Goal: Task Accomplishment & Management: Use online tool/utility

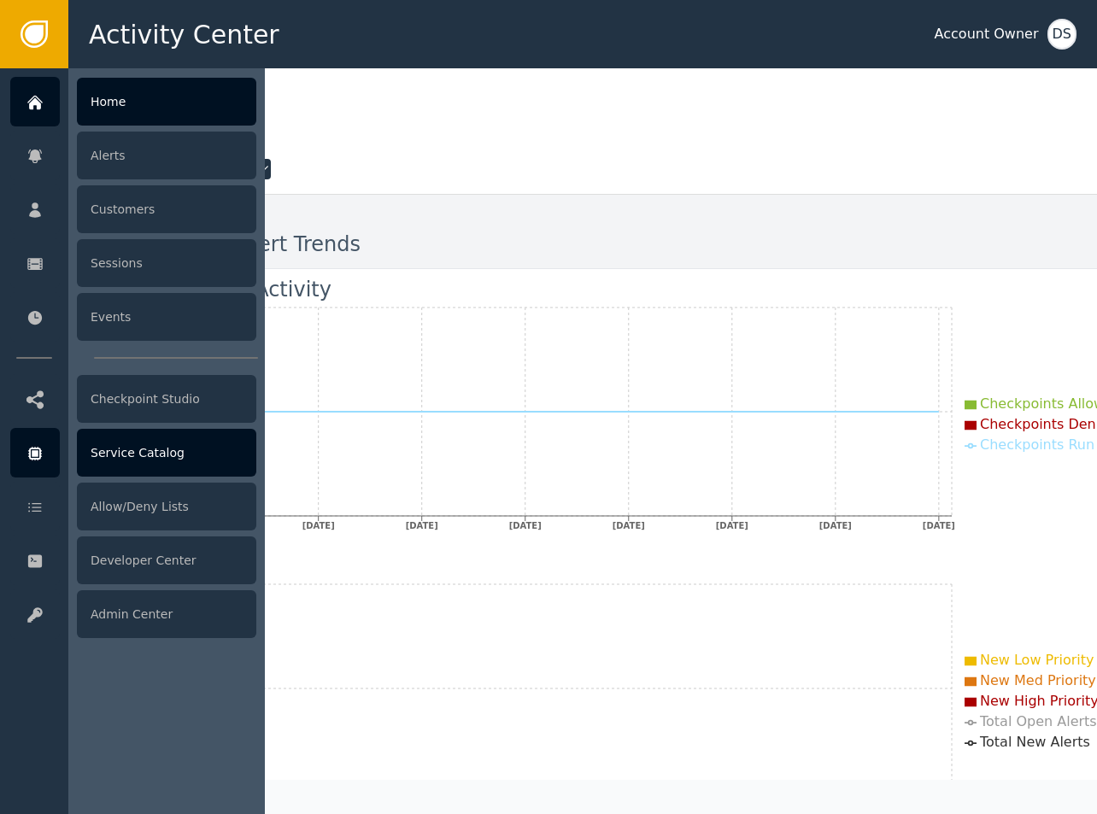
click at [34, 448] on icon at bounding box center [35, 454] width 14 height 14
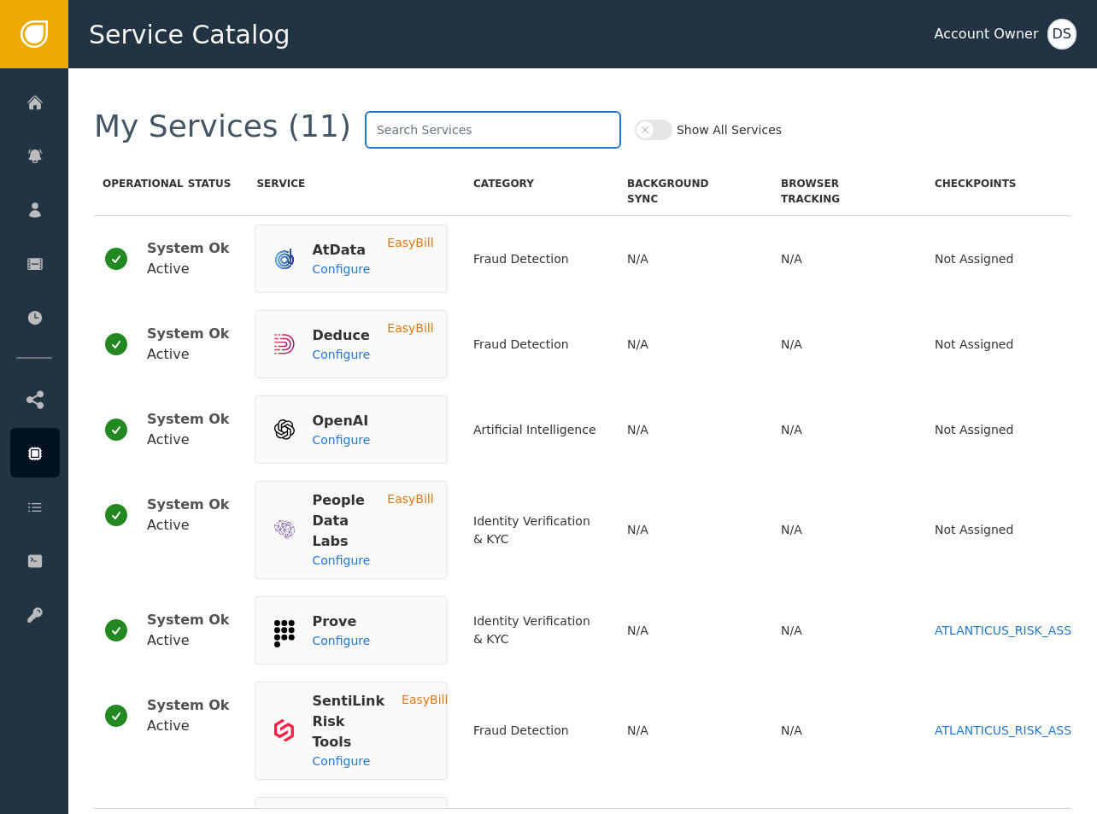
click at [378, 119] on input "text" at bounding box center [493, 130] width 256 height 38
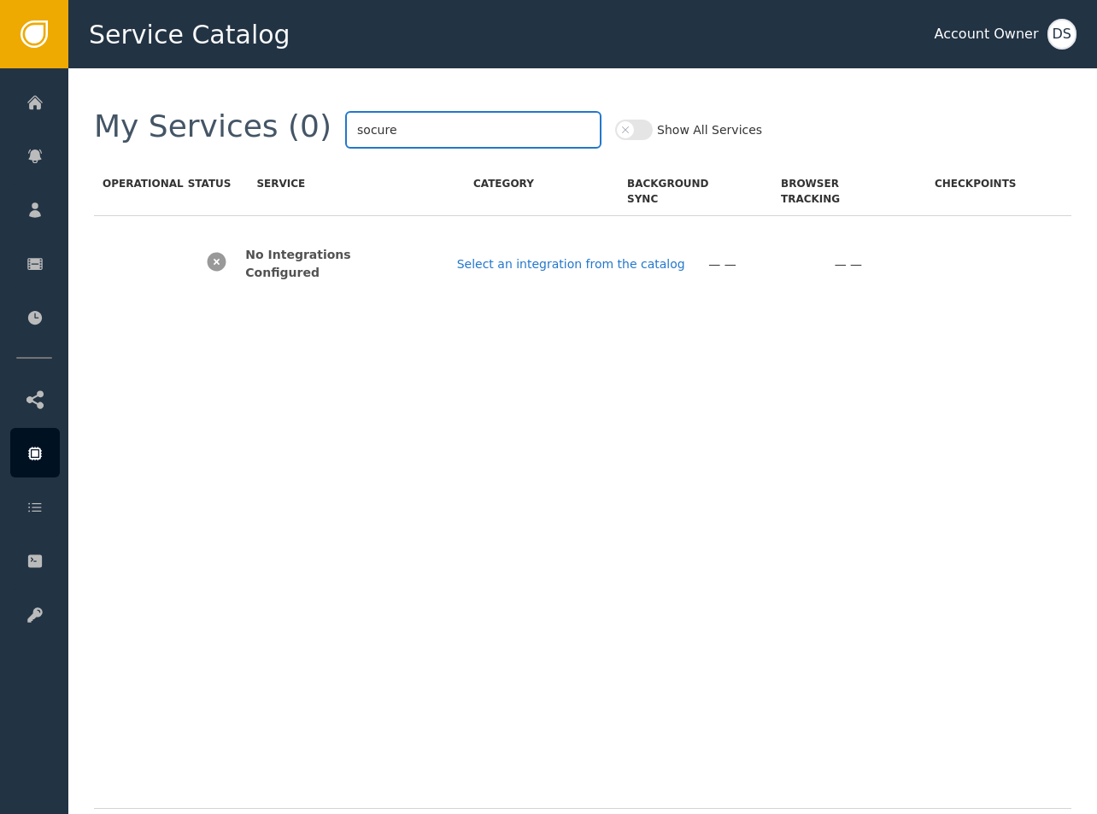
type input "socure"
click at [619, 131] on icon "button" at bounding box center [625, 130] width 12 height 12
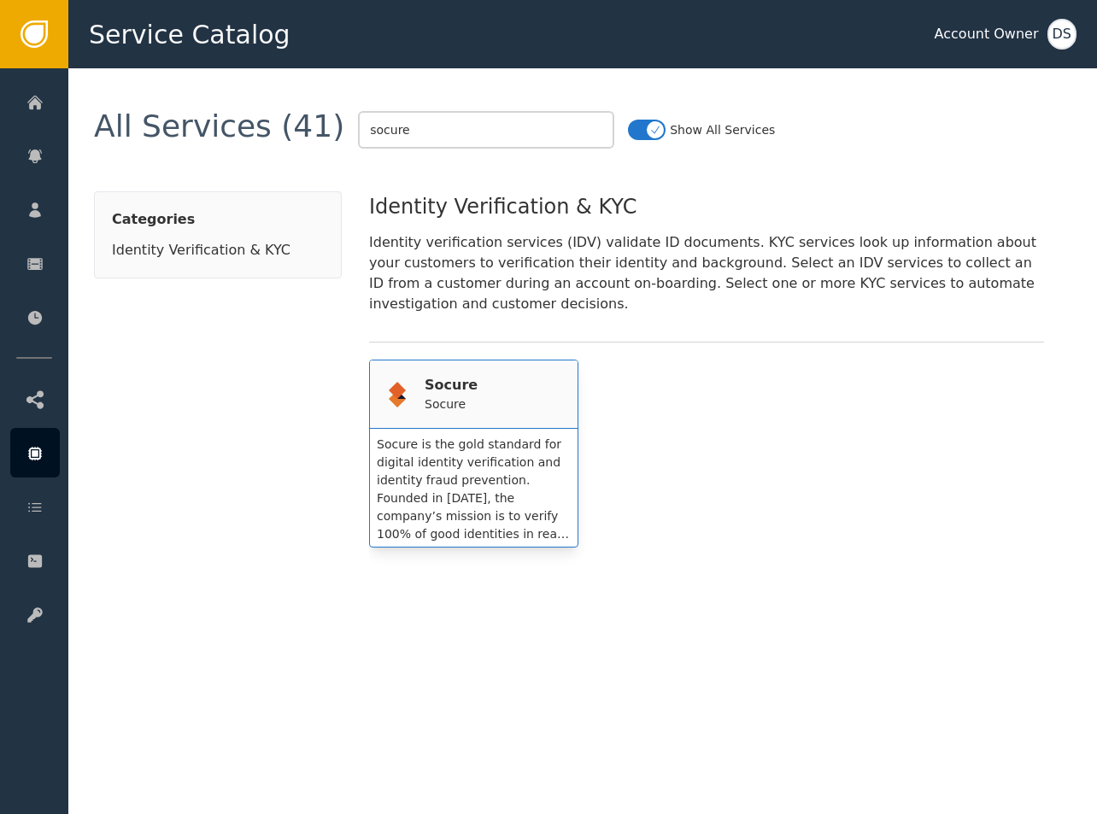
click at [464, 437] on span "Socure is the gold standard for digital identity verification and identity frau…" at bounding box center [473, 506] width 192 height 139
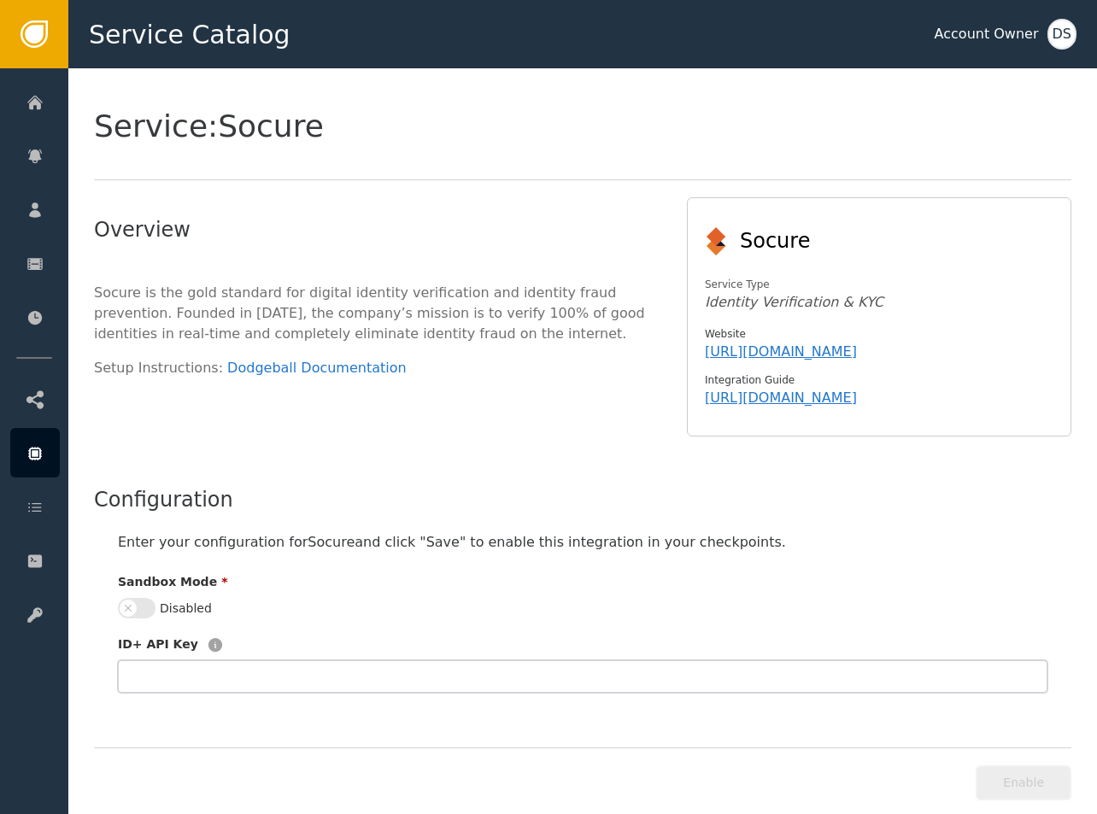
click at [256, 660] on input "text" at bounding box center [582, 676] width 929 height 32
drag, startPoint x: 526, startPoint y: 423, endPoint x: 881, endPoint y: 623, distance: 407.7
click at [526, 423] on div "Overview Socure is the gold standard for digital identity verification and iden…" at bounding box center [376, 325] width 565 height 222
click at [1013, 770] on button "Enable" at bounding box center [1023, 782] width 96 height 35
type input "*"
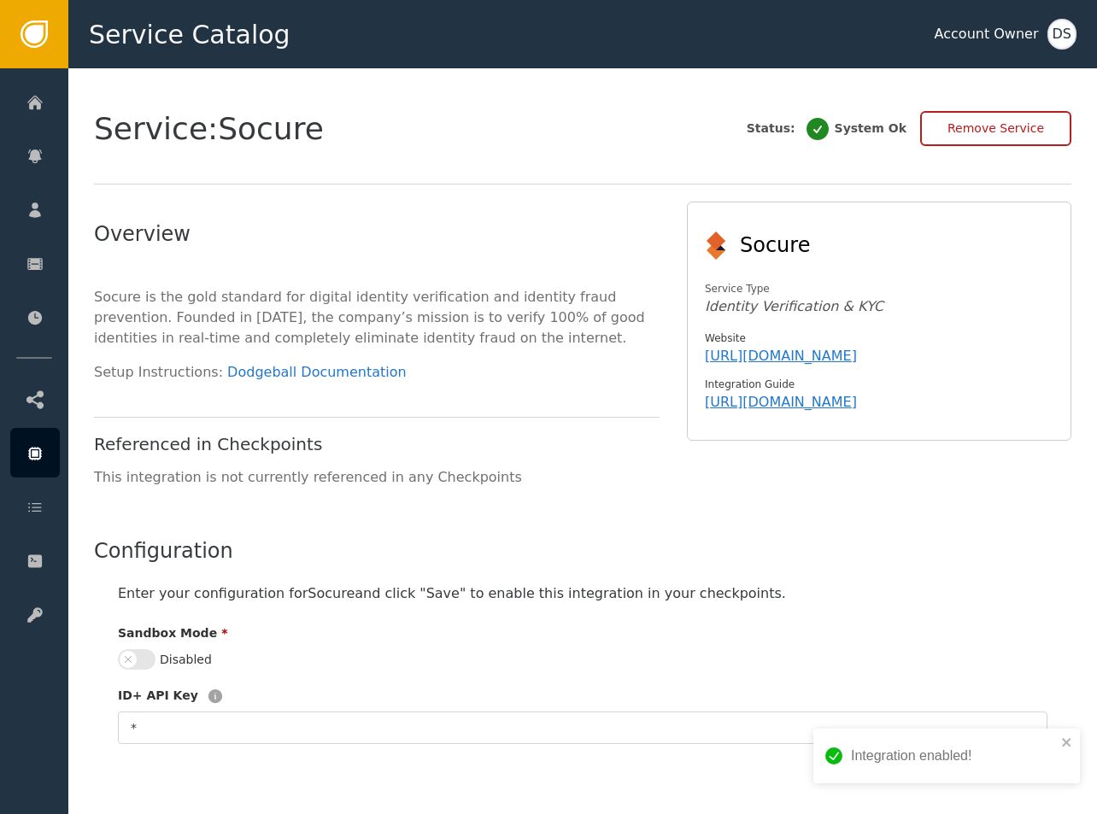
click at [139, 658] on button "Disabled" at bounding box center [137, 659] width 38 height 20
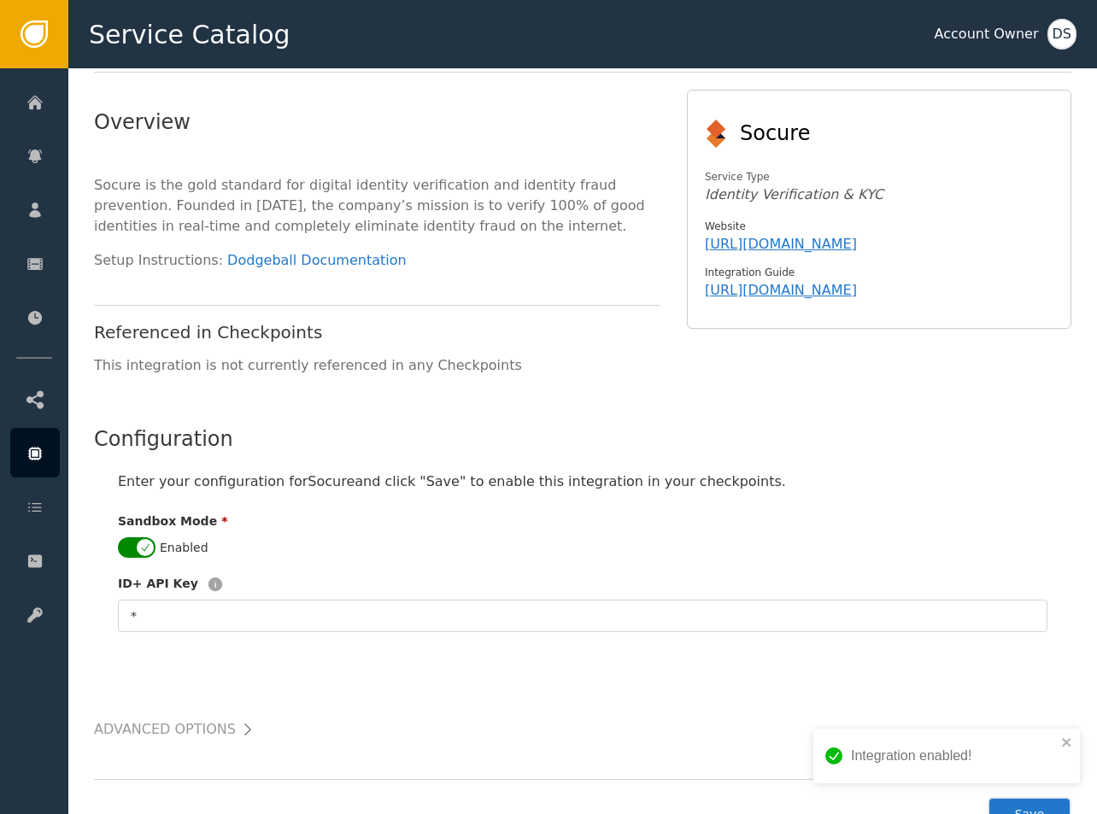
scroll to position [173, 0]
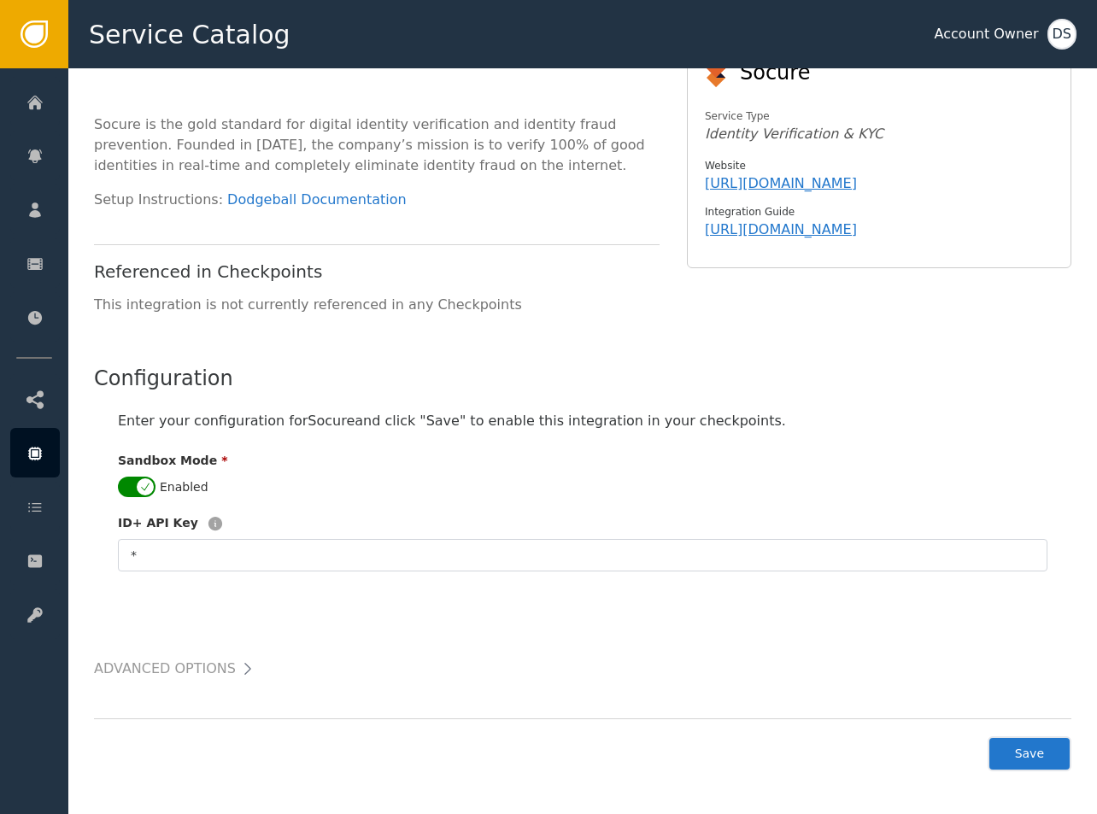
click at [1052, 755] on div "Integration enabled!" at bounding box center [946, 762] width 273 height 75
click at [1049, 758] on button "Save" at bounding box center [1029, 753] width 84 height 35
